Goal: Find contact information: Find contact information

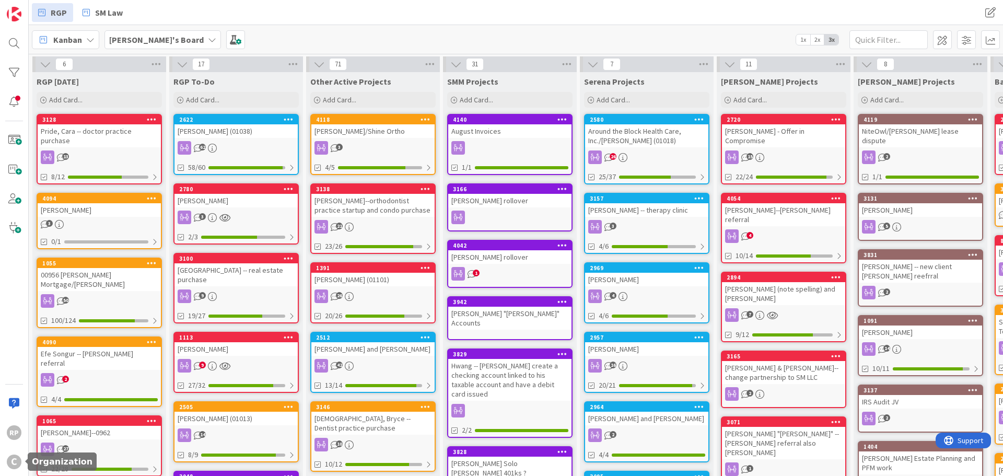
drag, startPoint x: 15, startPoint y: 458, endPoint x: 304, endPoint y: 284, distance: 337.8
click at [15, 287] on div "C" at bounding box center [14, 461] width 15 height 15
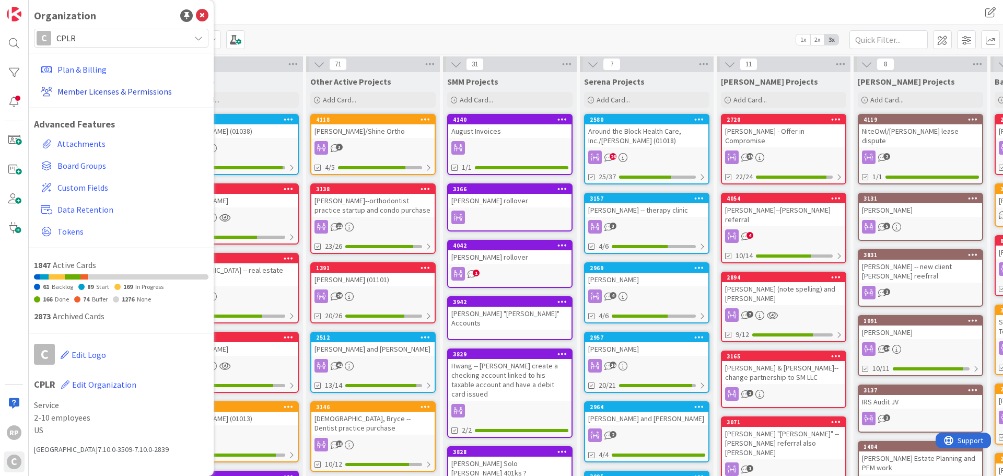
click at [104, 94] on link "Member Licenses & Permissions" at bounding box center [123, 91] width 172 height 19
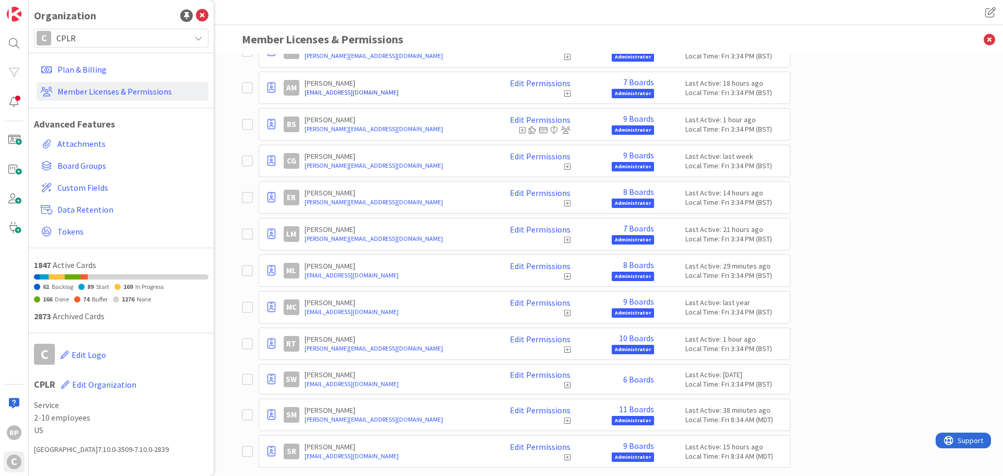
scroll to position [52, 0]
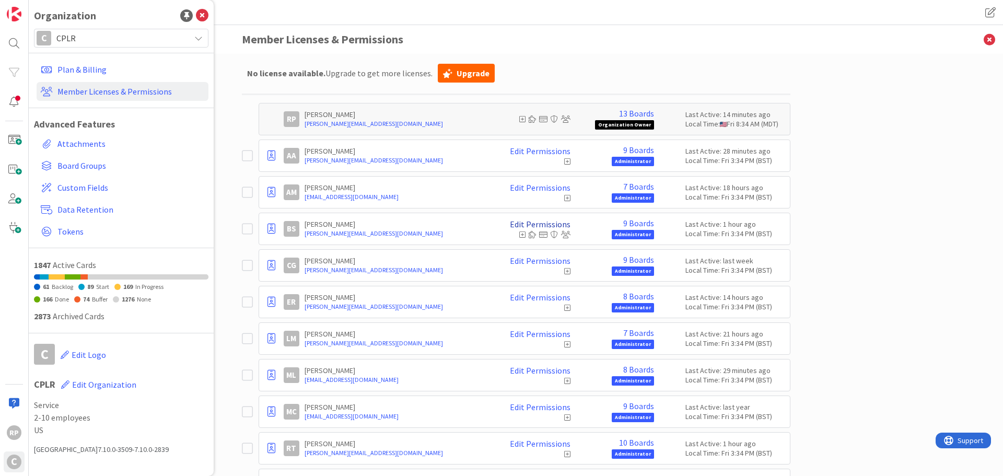
click at [531, 222] on link "Edit Permissions" at bounding box center [540, 223] width 61 height 9
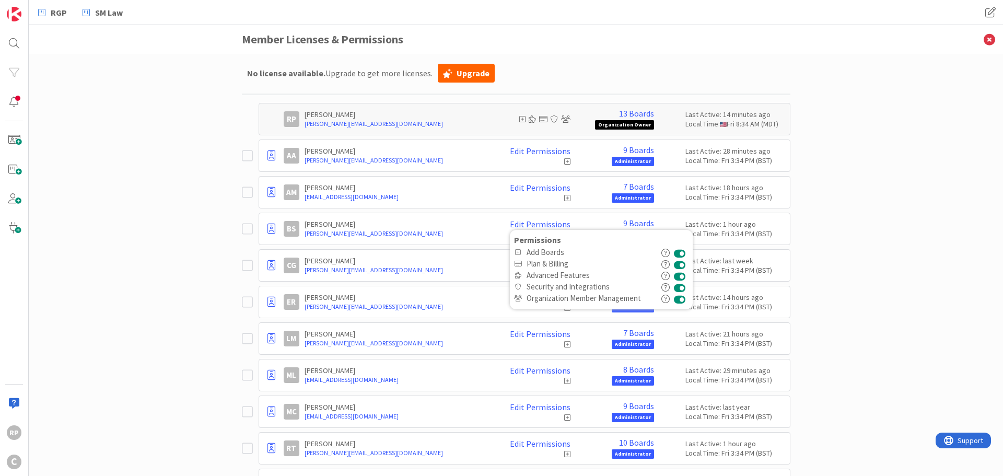
click at [668, 208] on div "Paid Available: 0 Free Available: Unlimited Name Paid Licenses 13 / 13 Free Gue…" at bounding box center [516, 265] width 974 height 422
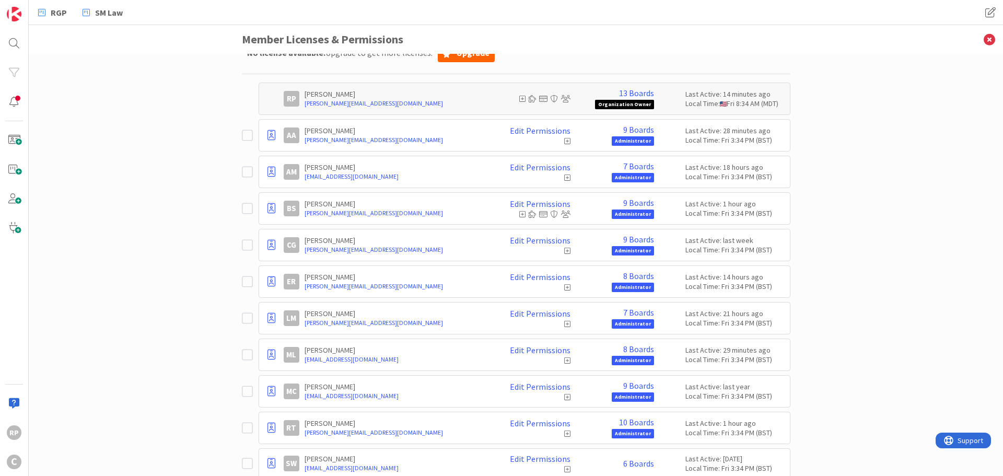
scroll to position [20, 0]
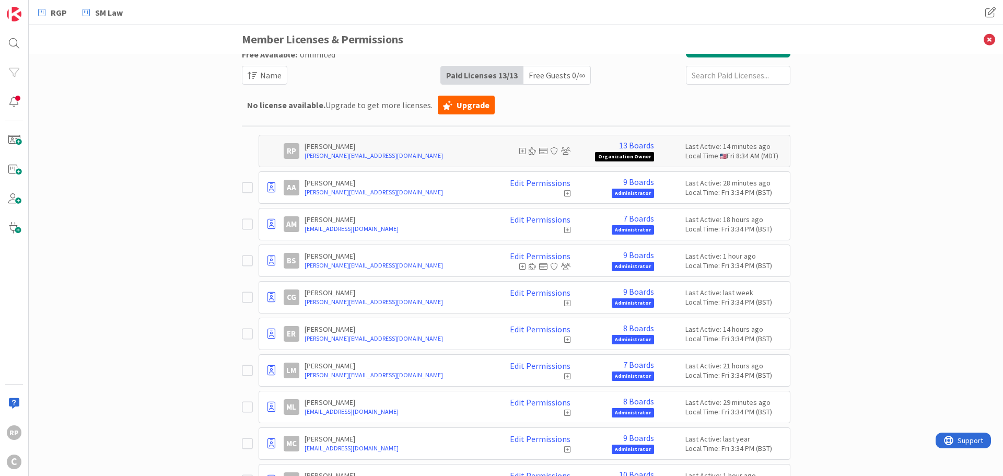
click at [245, 287] on icon at bounding box center [247, 297] width 11 height 13
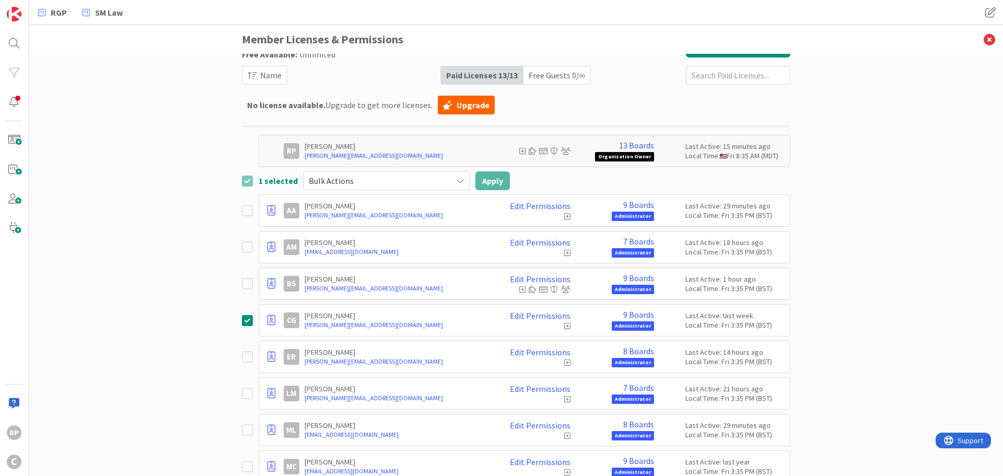
click at [564, 287] on icon at bounding box center [567, 325] width 6 height 7
click at [545, 287] on link "Edit Permissions" at bounding box center [540, 315] width 61 height 9
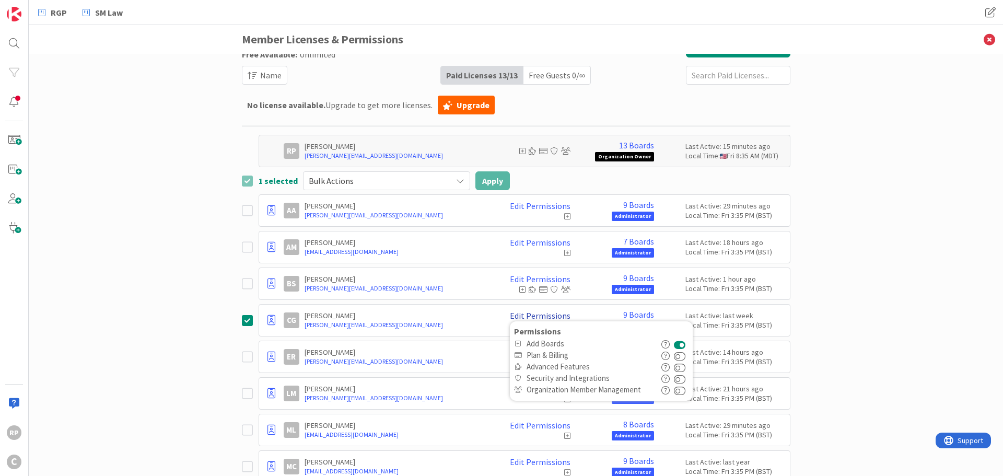
click at [545, 287] on link "Edit Permissions" at bounding box center [540, 315] width 61 height 9
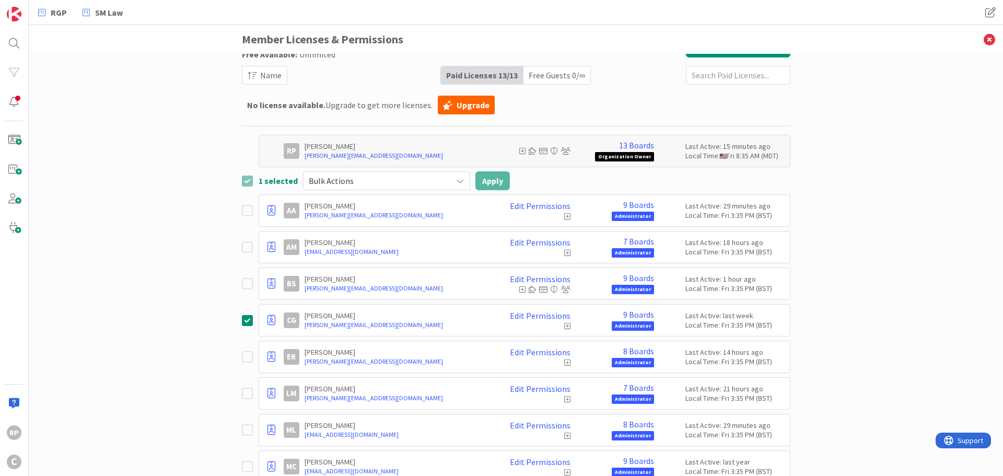
click at [668, 287] on div "Local Time: Fri 3:35 PM (BST)" at bounding box center [734, 324] width 99 height 9
click at [242, 287] on icon at bounding box center [247, 320] width 11 height 13
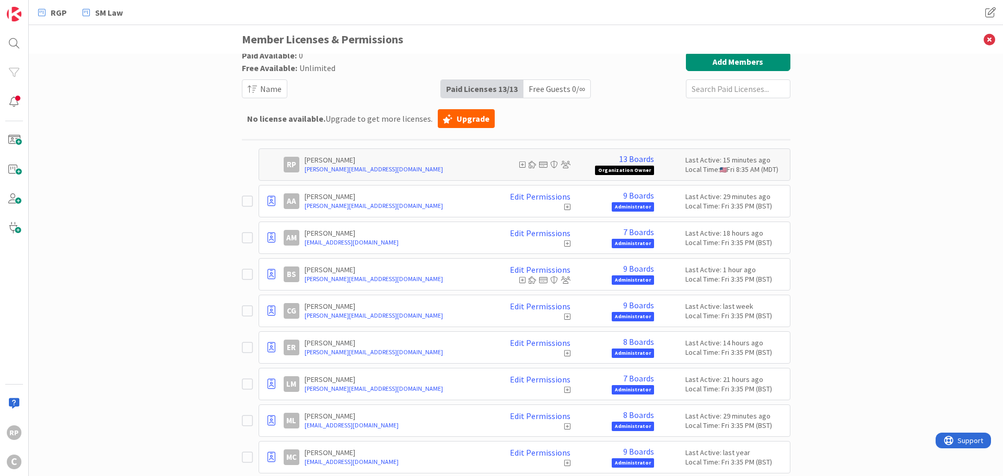
scroll to position [0, 0]
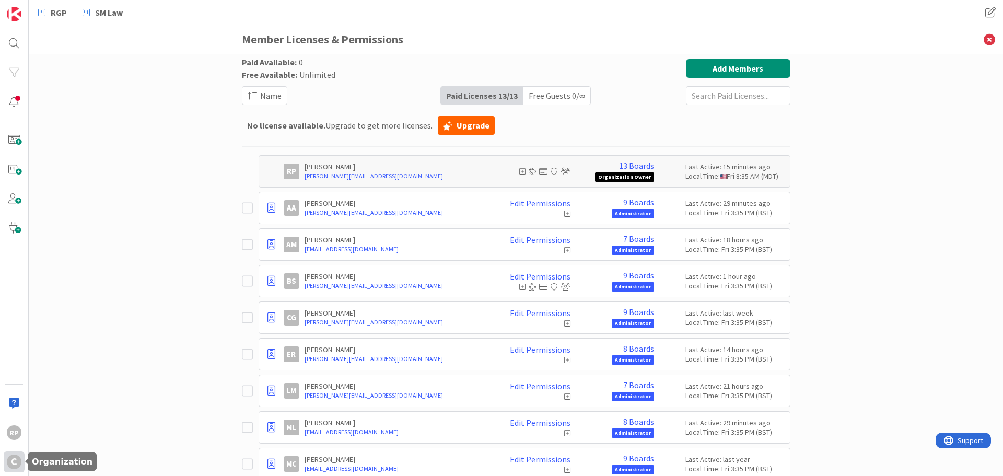
click at [14, 287] on div "C" at bounding box center [14, 461] width 15 height 15
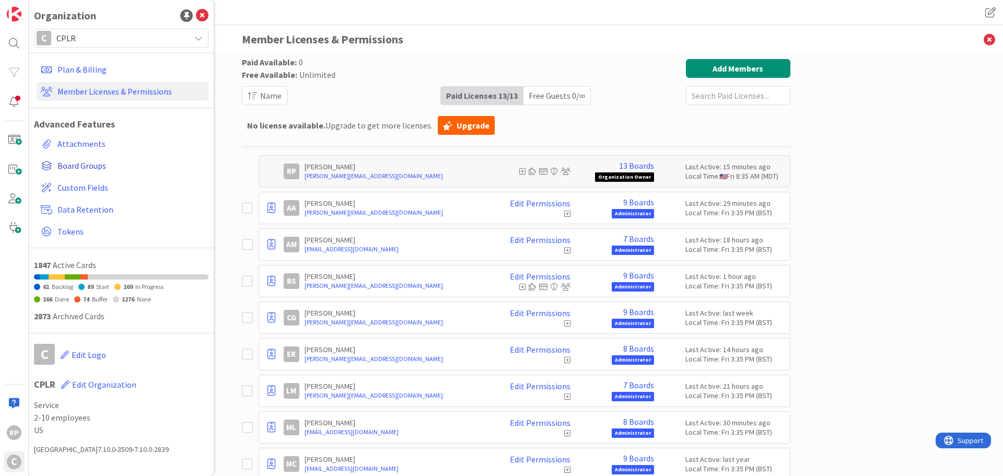
click at [94, 164] on span "Board Groups" at bounding box center [130, 165] width 147 height 13
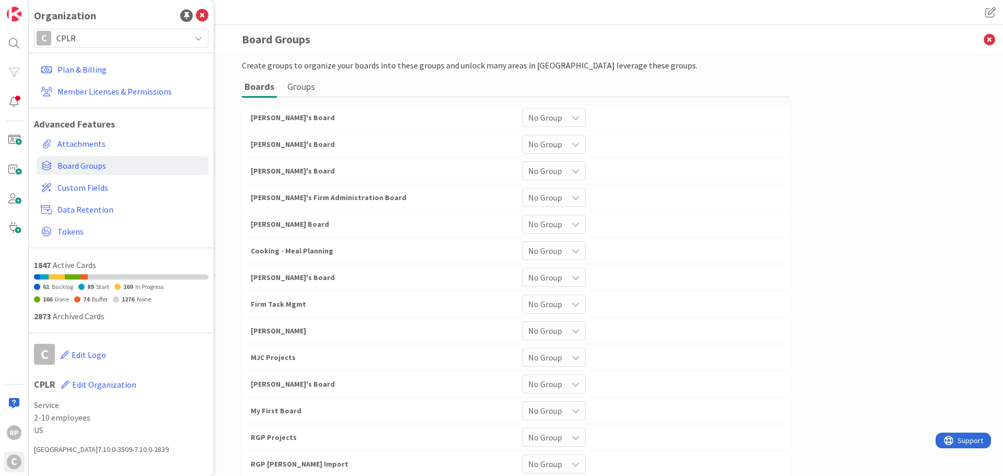
click at [578, 220] on div "No Group" at bounding box center [553, 224] width 63 height 19
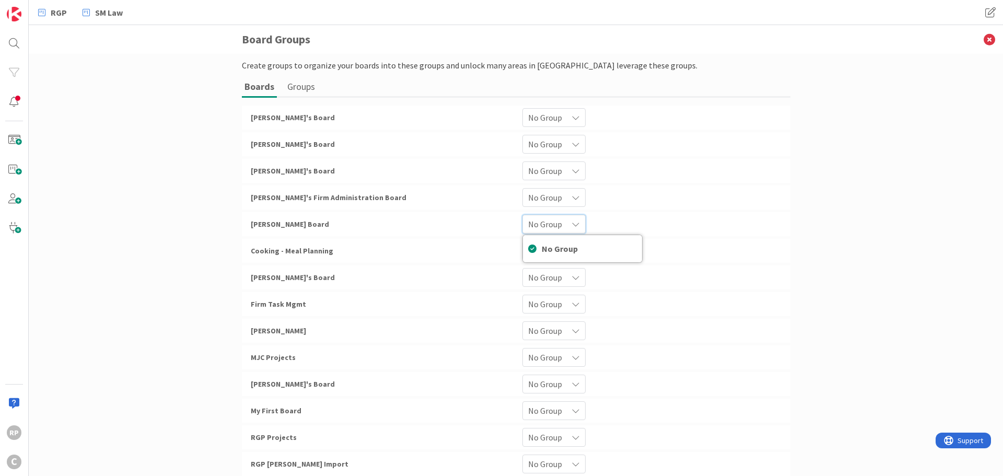
click at [668, 214] on div "Create groups to organize your boards into these groups and unlock many areas i…" at bounding box center [516, 265] width 974 height 422
click at [263, 230] on div "[PERSON_NAME] Board" at bounding box center [380, 224] width 272 height 19
click at [263, 223] on span "[PERSON_NAME] Board" at bounding box center [290, 223] width 78 height 9
click at [2, 5] on div "RP C" at bounding box center [14, 238] width 29 height 476
click at [15, 12] on img at bounding box center [14, 14] width 15 height 15
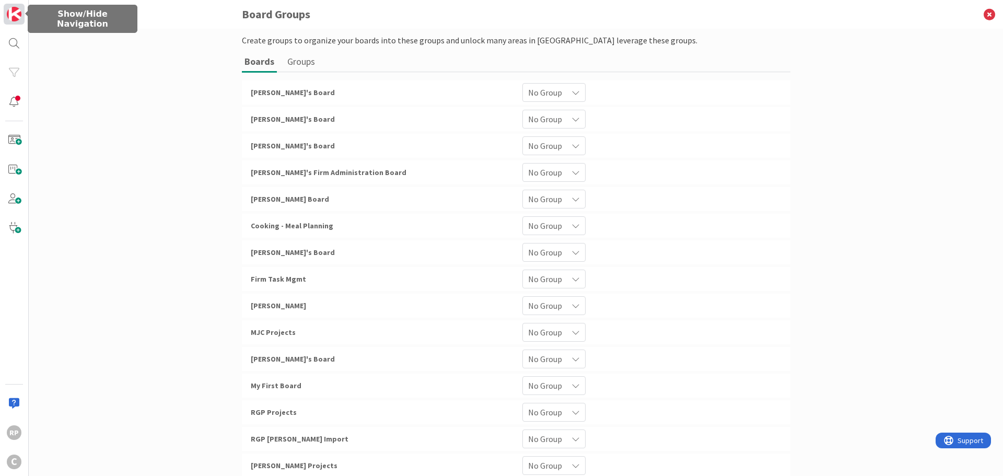
click at [14, 18] on img at bounding box center [14, 14] width 15 height 15
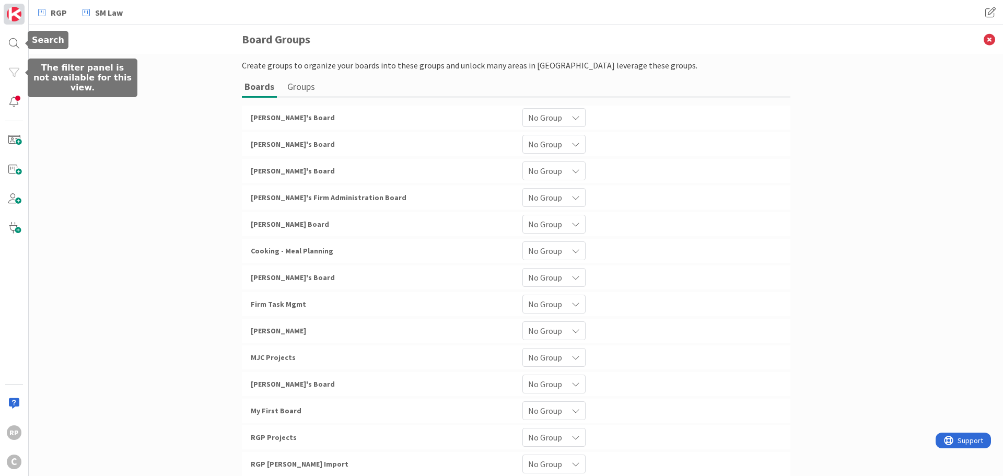
click at [23, 22] on link at bounding box center [14, 14] width 21 height 21
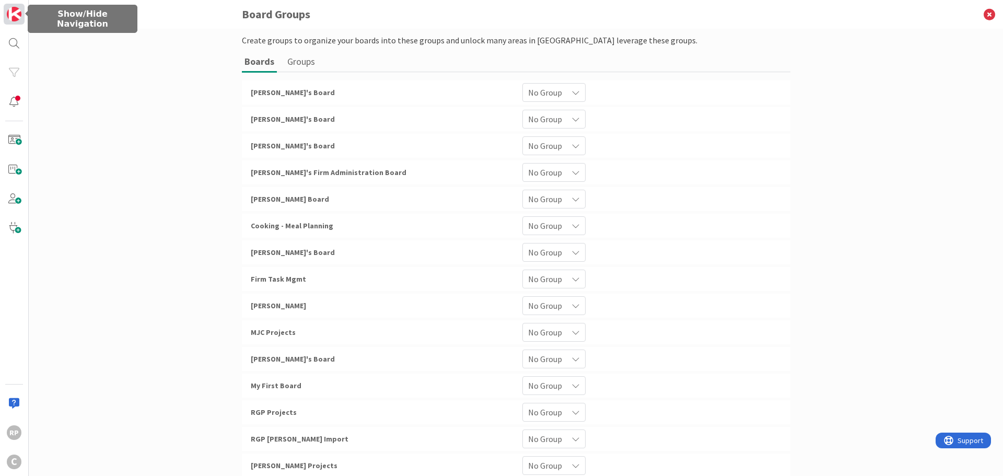
click at [14, 15] on img at bounding box center [14, 14] width 15 height 15
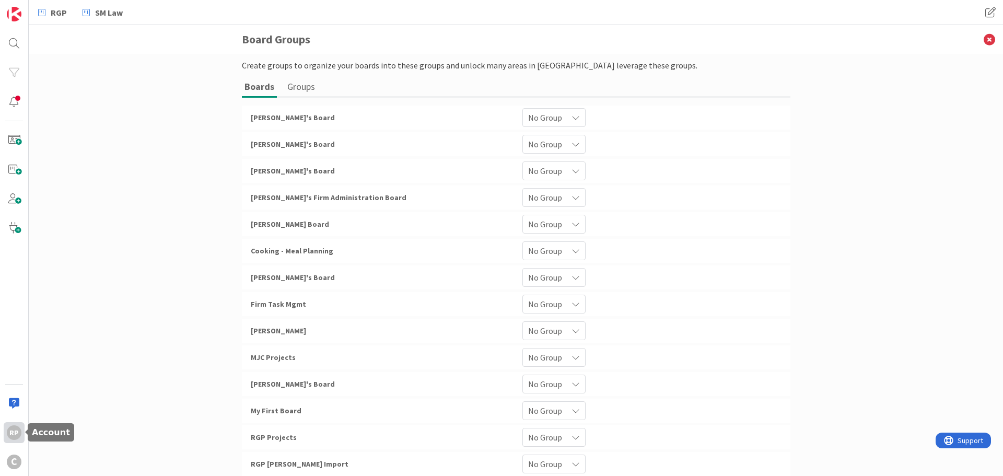
click at [12, 287] on div "RP" at bounding box center [14, 432] width 21 height 21
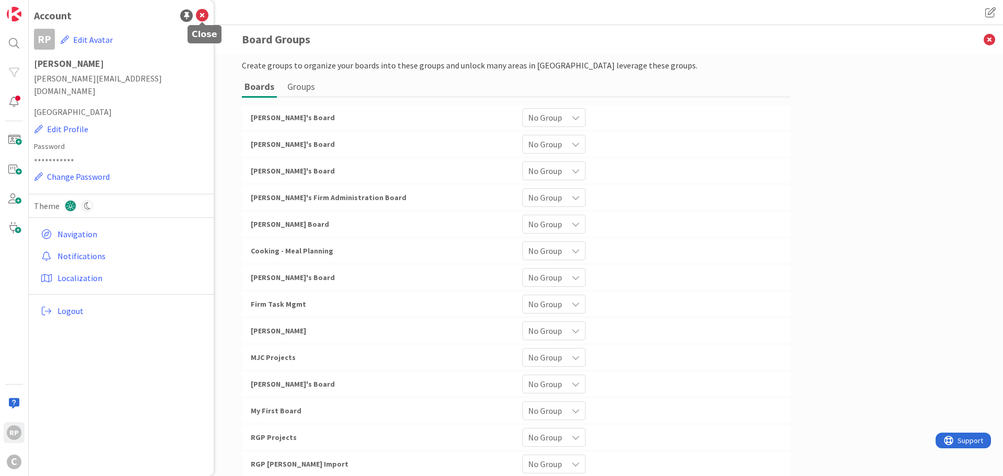
click at [202, 15] on icon at bounding box center [202, 15] width 13 height 13
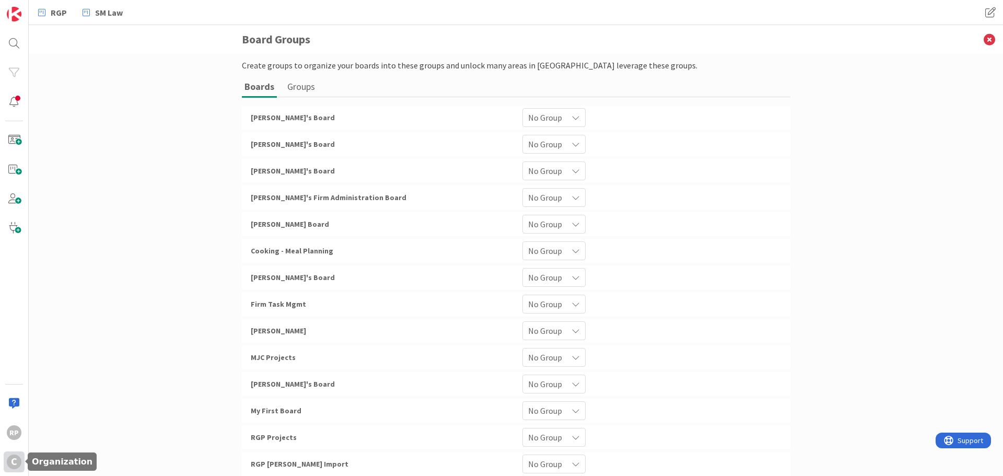
click at [11, 287] on div "C" at bounding box center [14, 461] width 15 height 15
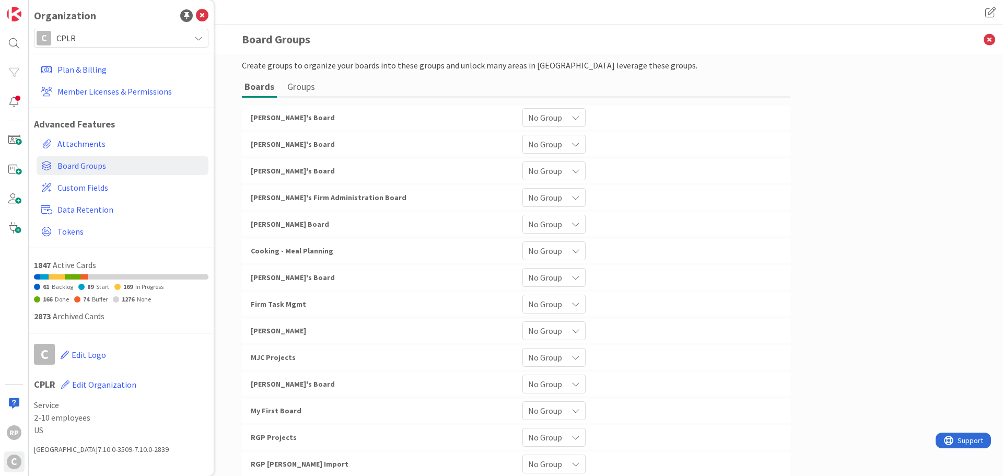
drag, startPoint x: 881, startPoint y: 129, endPoint x: 947, endPoint y: 56, distance: 98.0
click at [668, 129] on div "Create groups to organize your boards into these groups and unlock many areas i…" at bounding box center [516, 265] width 974 height 422
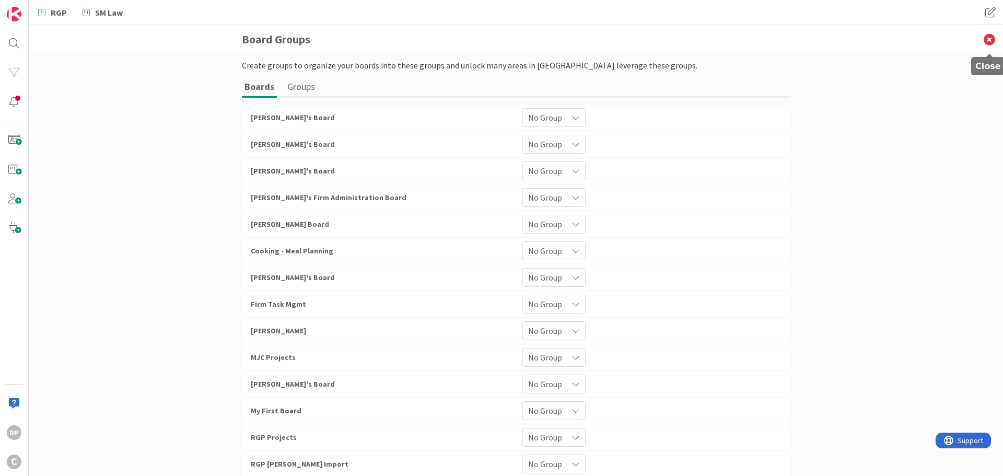
click at [668, 38] on icon at bounding box center [988, 39] width 27 height 29
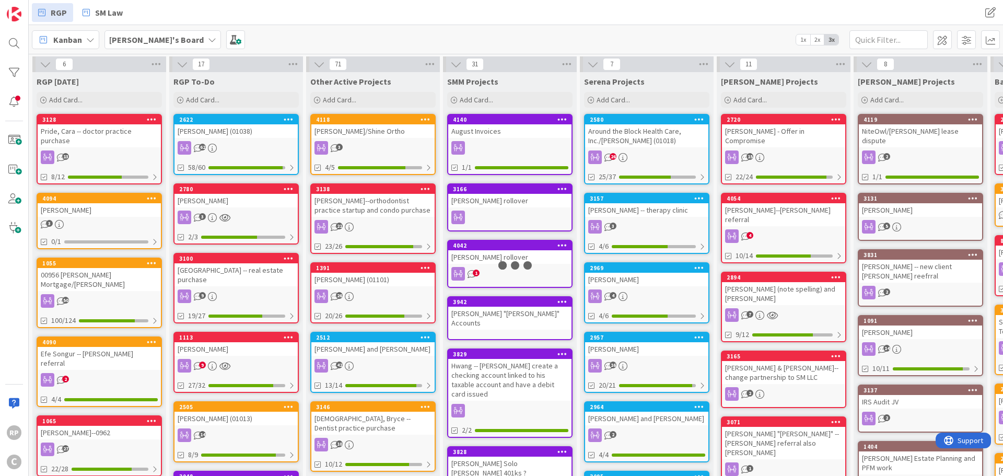
click at [139, 41] on b "[PERSON_NAME]'s Board" at bounding box center [156, 39] width 95 height 10
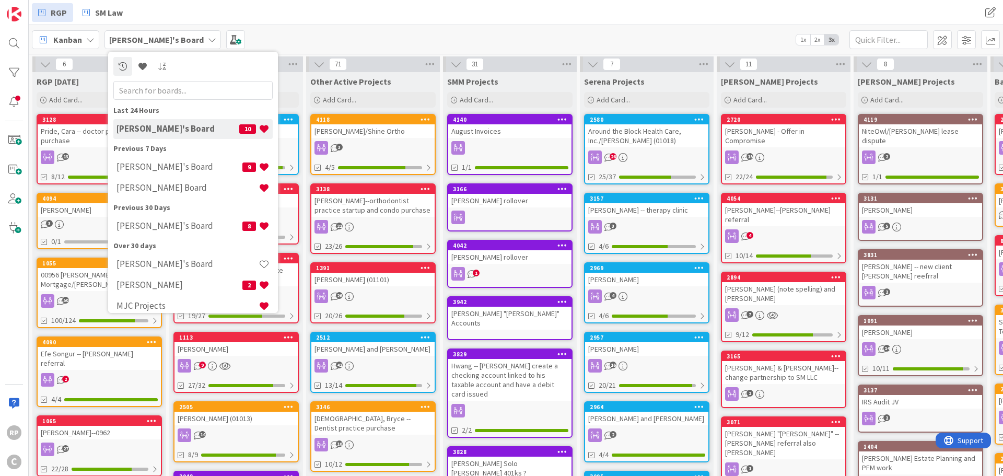
click at [145, 92] on input "text" at bounding box center [192, 90] width 159 height 19
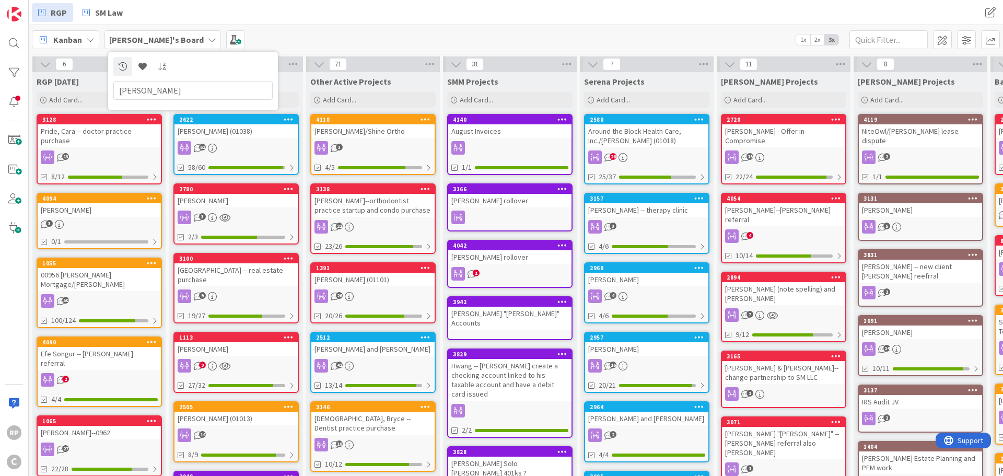
type input "[PERSON_NAME]"
click at [274, 32] on div "[PERSON_NAME]'s Board [PERSON_NAME] 1x 2x 3x" at bounding box center [516, 39] width 974 height 29
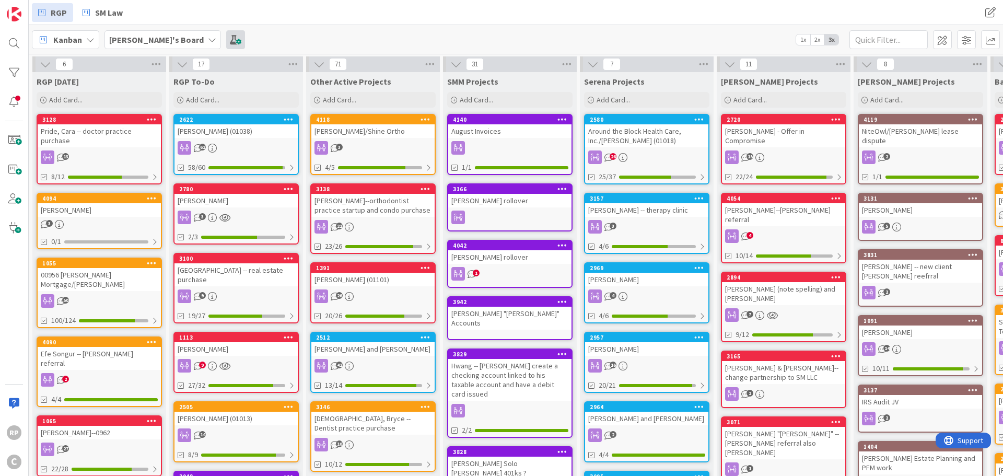
click at [226, 41] on span at bounding box center [235, 39] width 19 height 19
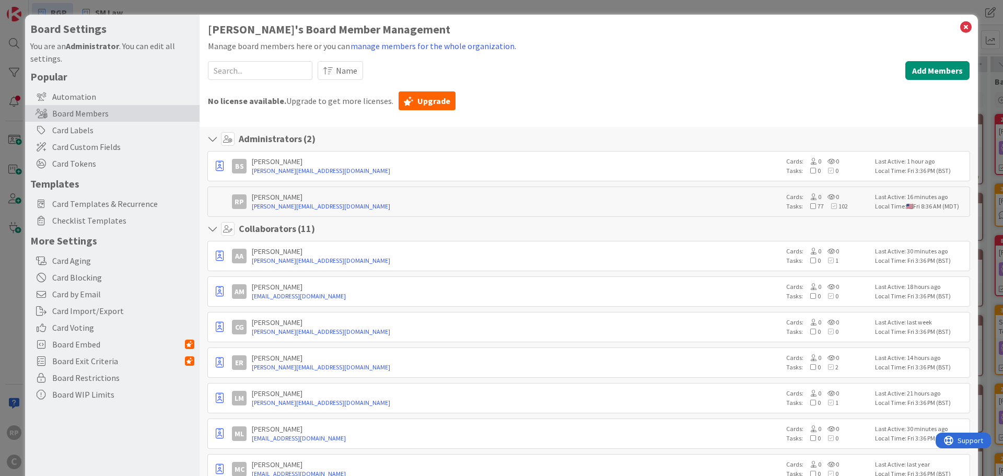
click at [668, 287] on div "Local Time: Fri 3:36 PM (BST)" at bounding box center [920, 331] width 91 height 9
click at [583, 287] on link "[PERSON_NAME][EMAIL_ADDRESS][DOMAIN_NAME]" at bounding box center [516, 331] width 529 height 9
drag, startPoint x: 684, startPoint y: 72, endPoint x: 646, endPoint y: 114, distance: 55.9
click at [668, 72] on div "Name" at bounding box center [608, 70] width 582 height 19
click at [220, 287] on icon "button" at bounding box center [220, 327] width 8 height 10
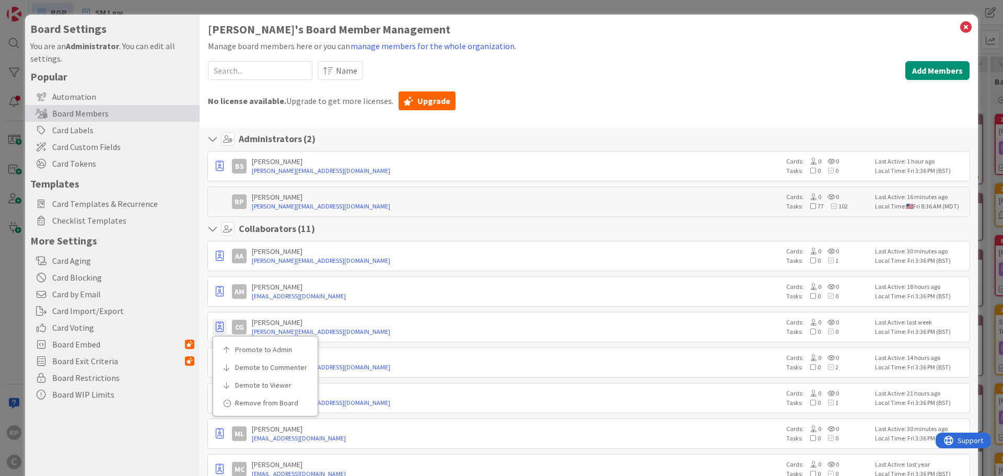
click at [583, 78] on div "Name" at bounding box center [608, 70] width 582 height 19
click at [615, 287] on div "ER [PERSON_NAME] [PERSON_NAME][EMAIL_ADDRESS][DOMAIN_NAME] Cards: 0 0 Tasks: 0 …" at bounding box center [588, 362] width 762 height 30
click at [618, 287] on link "[PERSON_NAME][EMAIL_ADDRESS][DOMAIN_NAME]" at bounding box center [516, 331] width 529 height 9
click at [635, 287] on link "[PERSON_NAME][EMAIL_ADDRESS][DOMAIN_NAME]" at bounding box center [516, 331] width 529 height 9
click at [668, 287] on div "[PERSON_NAME]" at bounding box center [516, 321] width 529 height 9
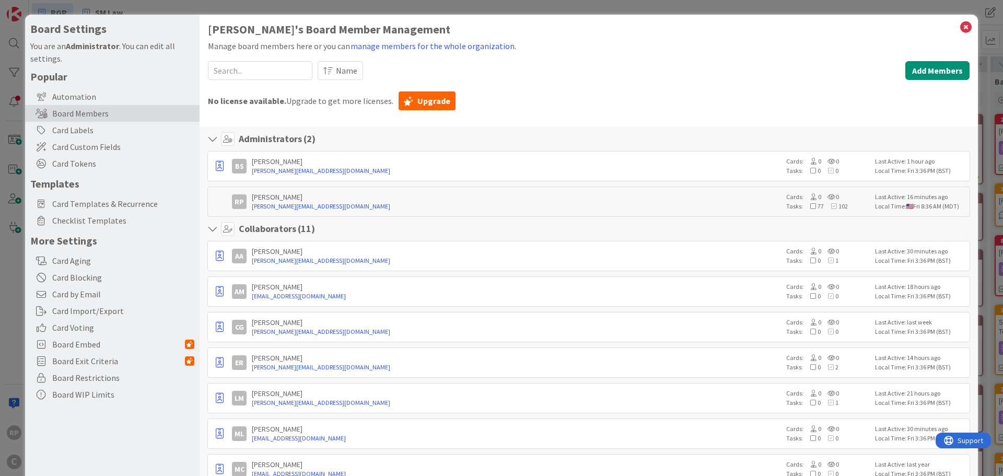
click at [312, 287] on div "[PERSON_NAME]" at bounding box center [516, 321] width 529 height 9
click at [324, 287] on link "[PERSON_NAME][EMAIL_ADDRESS][DOMAIN_NAME]" at bounding box center [516, 331] width 529 height 9
click at [668, 65] on div "Name" at bounding box center [608, 70] width 582 height 19
click at [216, 287] on icon "button" at bounding box center [220, 327] width 8 height 10
click at [473, 287] on div "[PERSON_NAME]" at bounding box center [516, 321] width 529 height 9
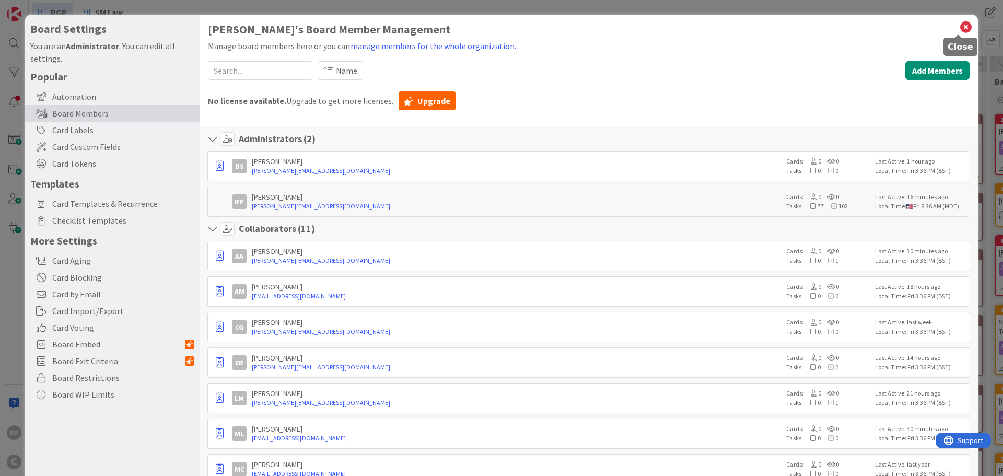
click at [668, 25] on icon at bounding box center [966, 27] width 14 height 15
